Goal: Use online tool/utility: Utilize a website feature to perform a specific function

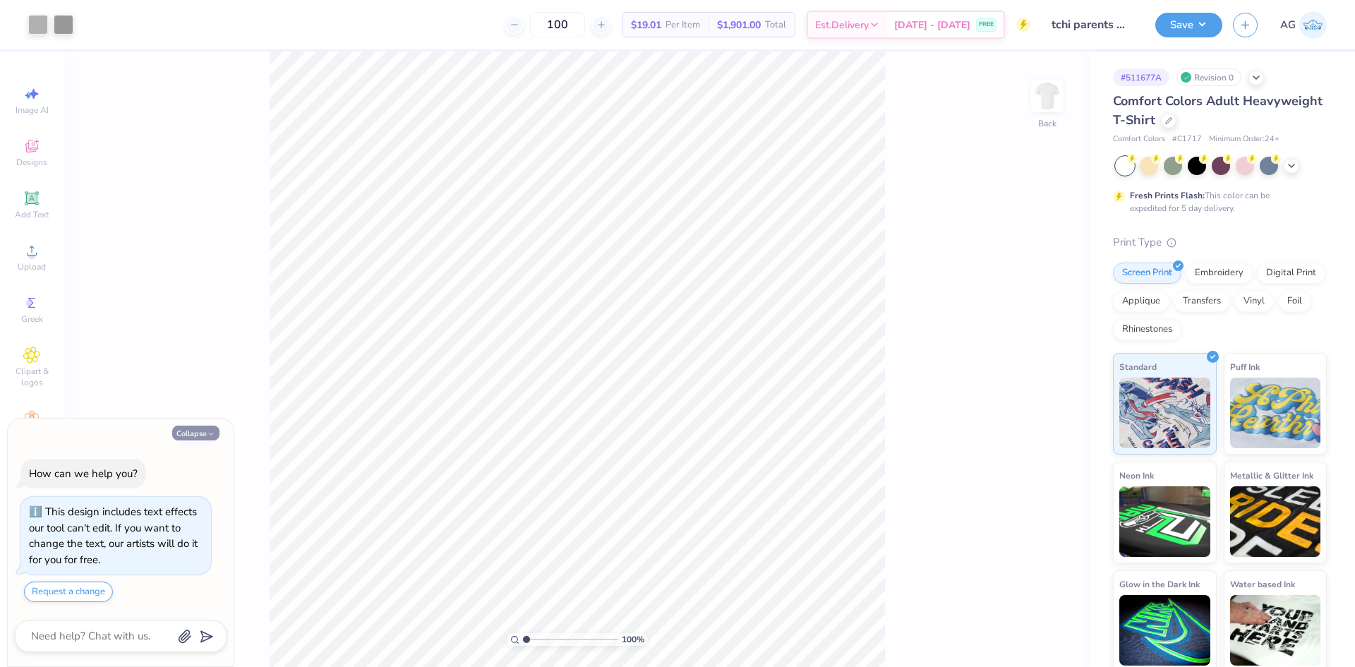
click at [215, 427] on button "Collapse" at bounding box center [195, 432] width 47 height 15
type textarea "x"
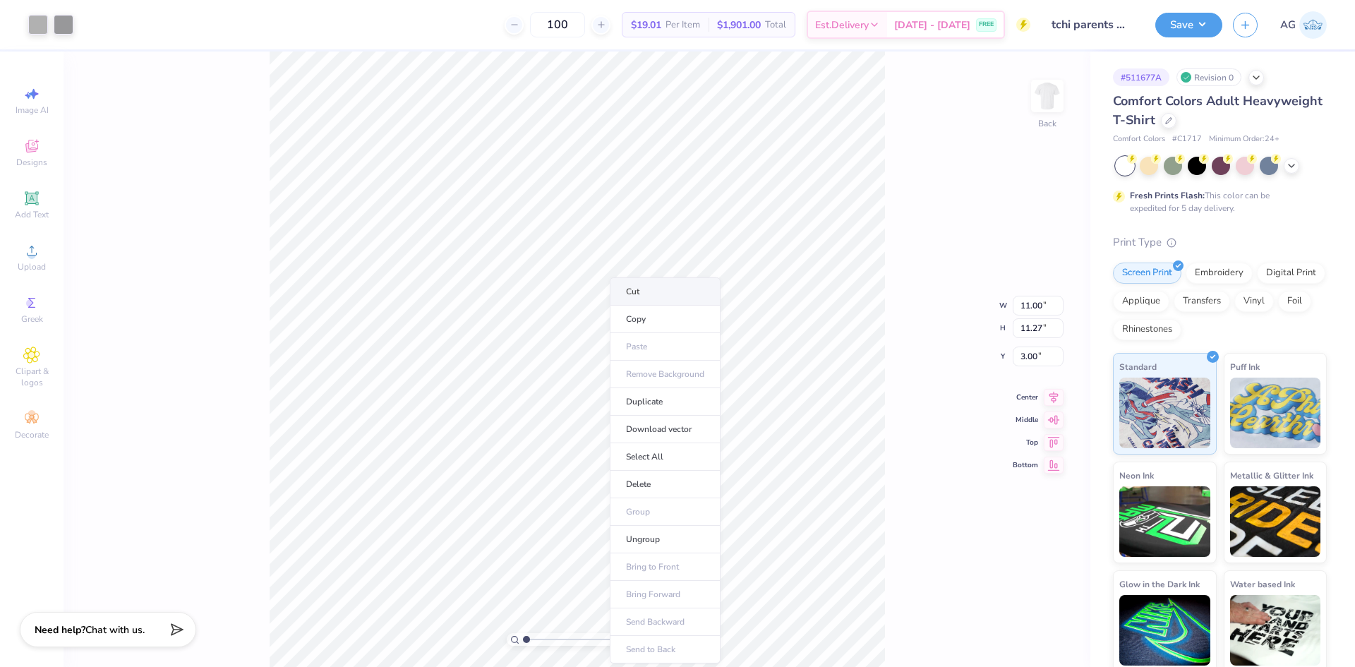
click at [656, 292] on li "Cut" at bounding box center [665, 291] width 111 height 28
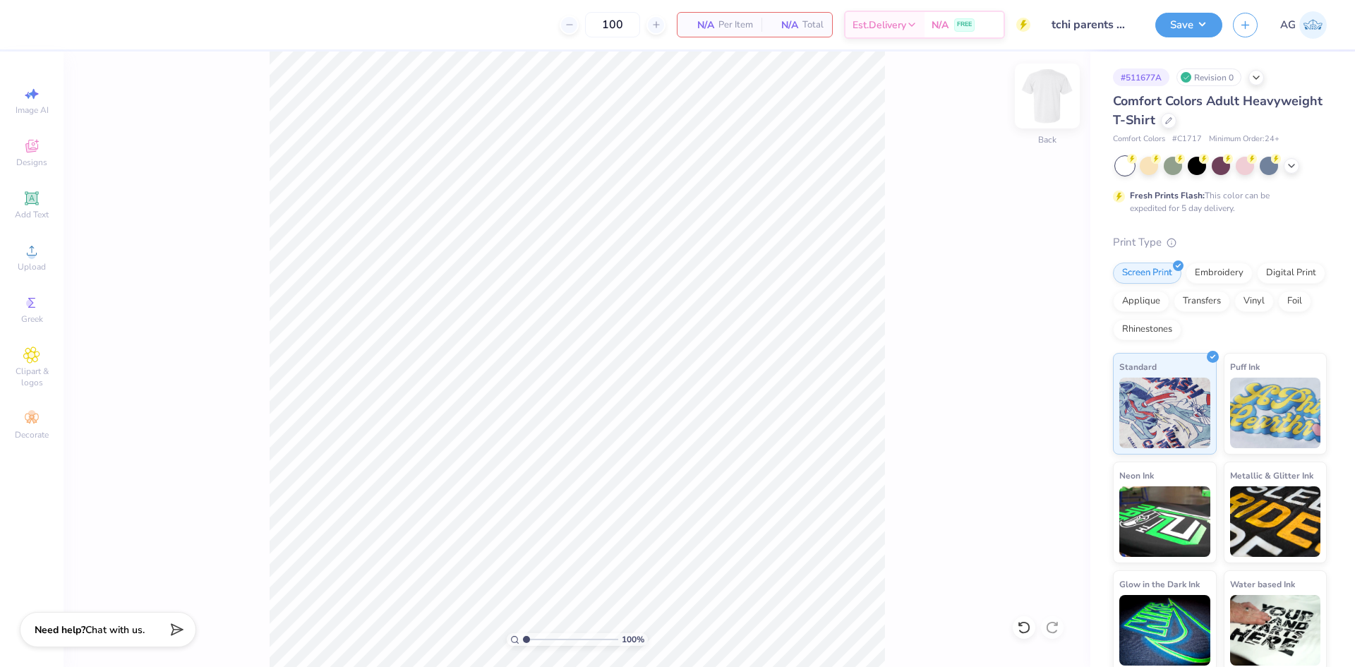
click at [1037, 110] on div at bounding box center [1047, 96] width 65 height 65
click at [631, 350] on li "Paste" at bounding box center [646, 347] width 111 height 28
click at [1033, 345] on input "4.68" at bounding box center [1038, 345] width 51 height 20
type input "3.00"
click at [1035, 294] on input "11.18" at bounding box center [1038, 294] width 51 height 20
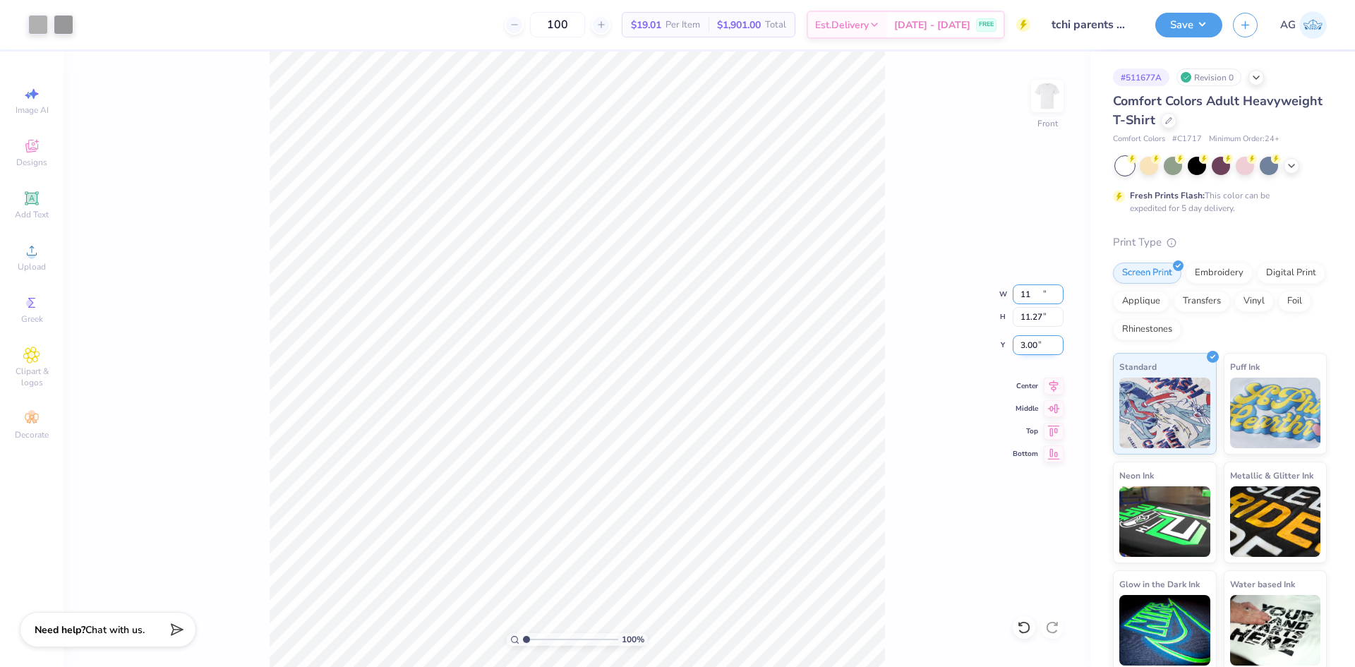
type input "11.00"
type input "11.27"
click at [1054, 380] on icon at bounding box center [1054, 383] width 20 height 17
click at [1036, 346] on input "3.09" at bounding box center [1038, 345] width 51 height 20
type input "3.00"
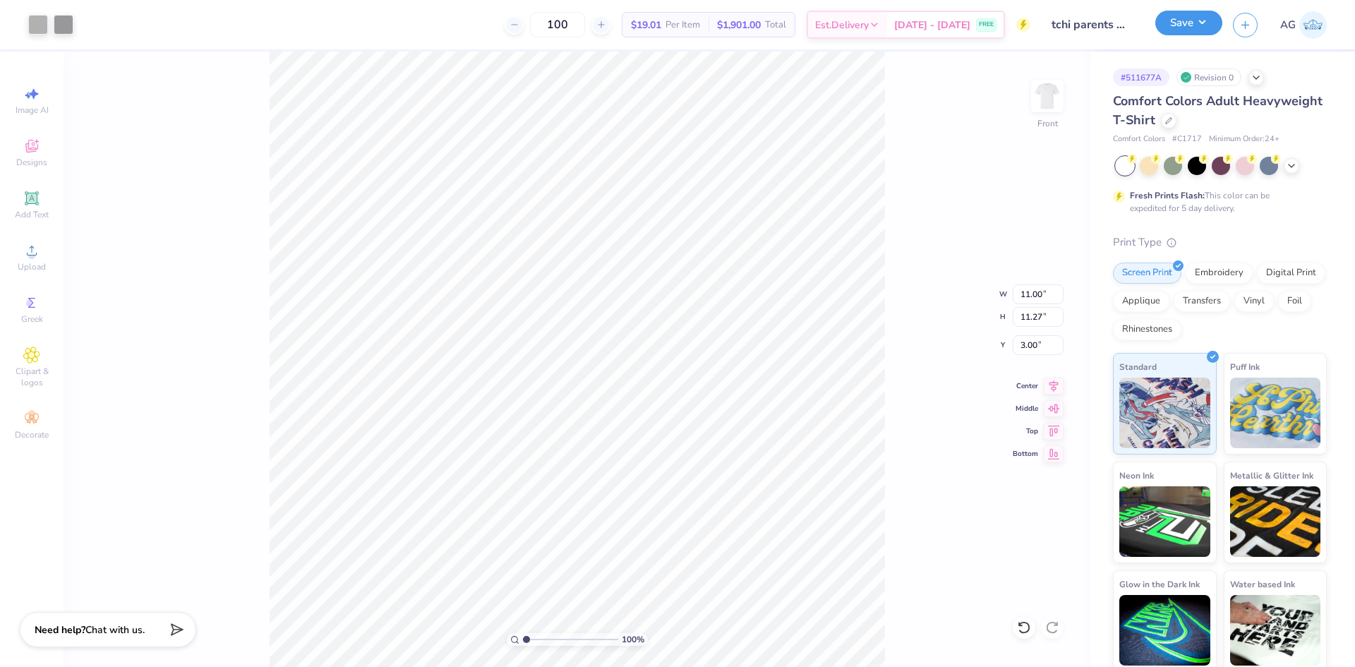
click at [1190, 28] on button "Save" at bounding box center [1188, 23] width 67 height 25
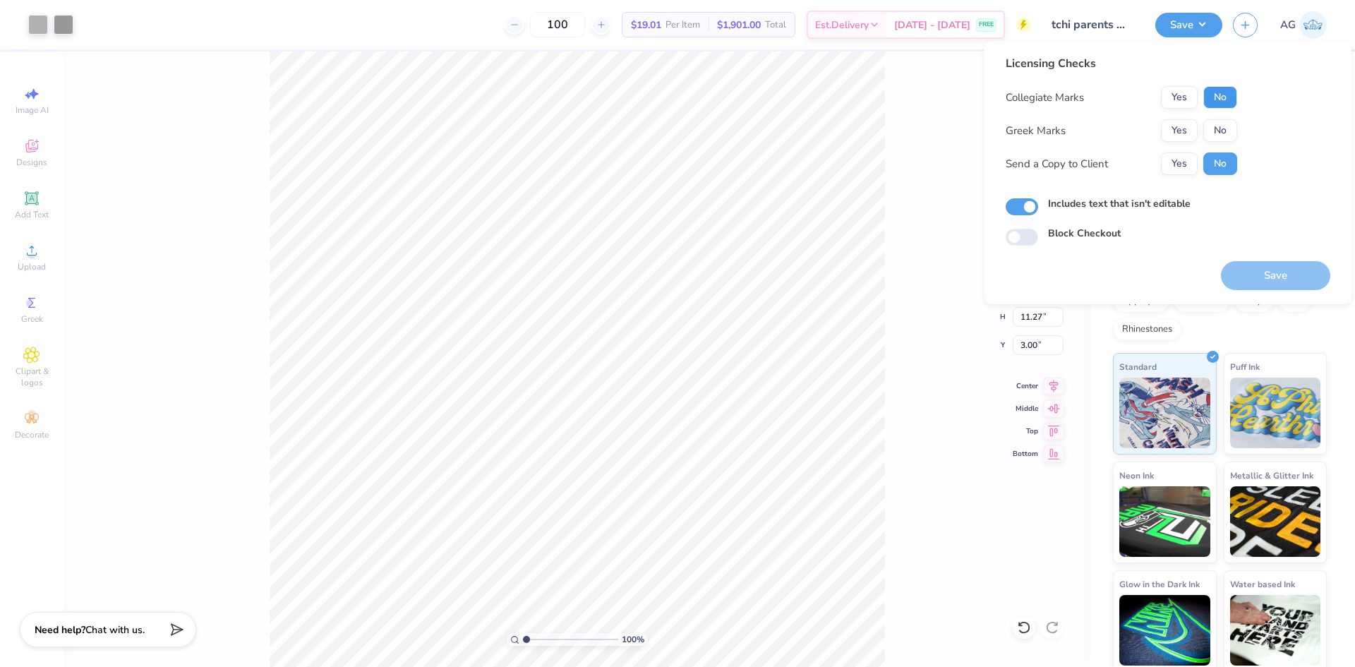
click at [1219, 97] on button "No" at bounding box center [1220, 97] width 34 height 23
click at [1191, 123] on button "Yes" at bounding box center [1179, 130] width 37 height 23
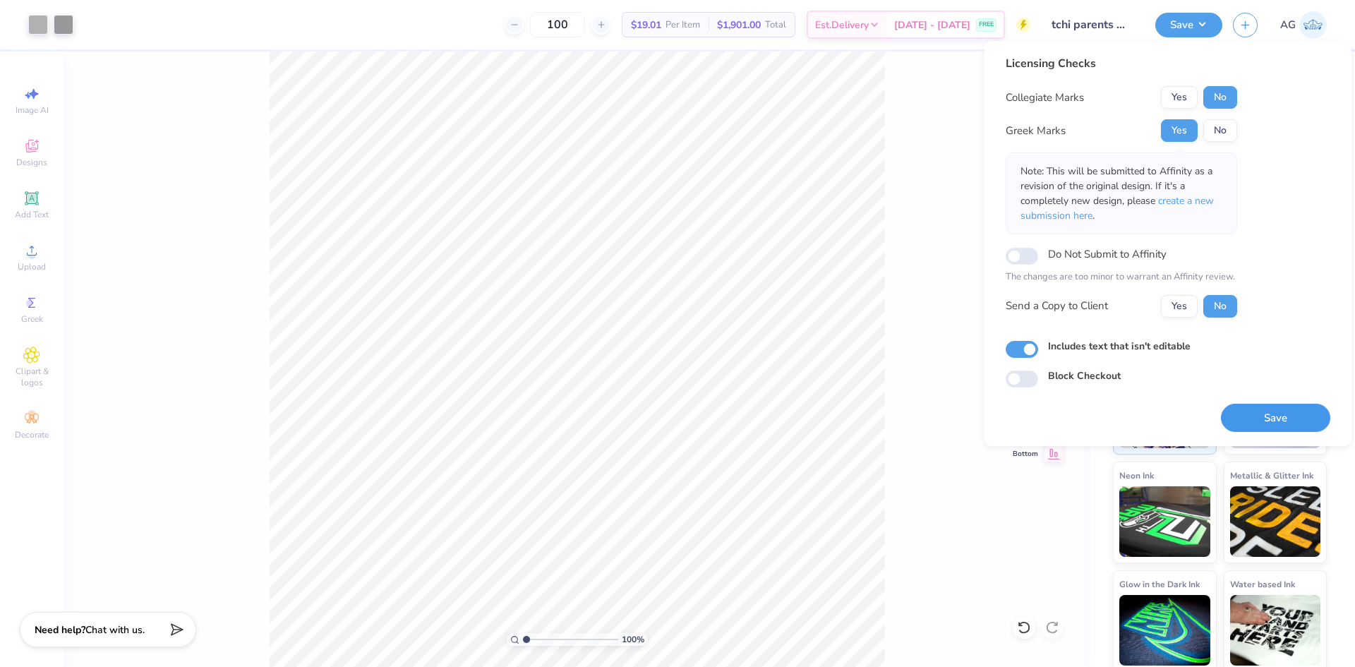
click at [1286, 420] on button "Save" at bounding box center [1275, 418] width 109 height 29
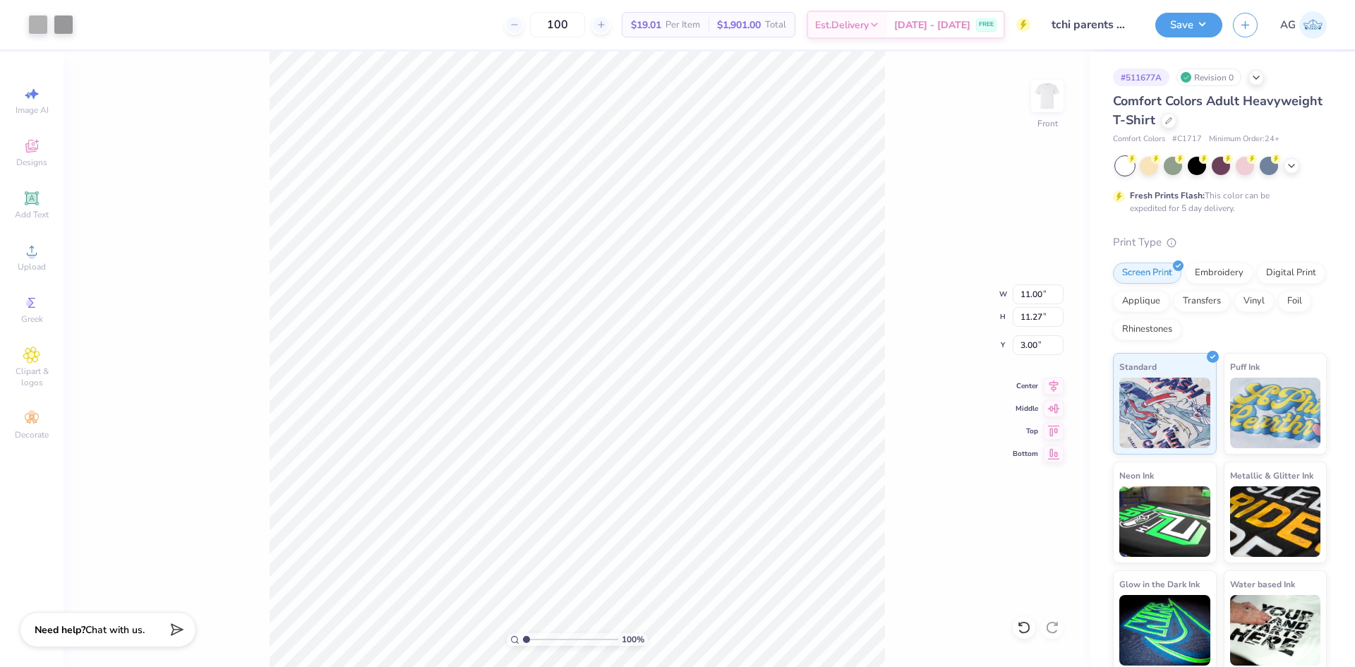
click at [908, 179] on div "100 % Front W 11.00 11.00 " H 11.27 11.27 " Y 3.00 3.00 " Center Middle Top Bot…" at bounding box center [577, 359] width 1027 height 615
